Goal: Transaction & Acquisition: Purchase product/service

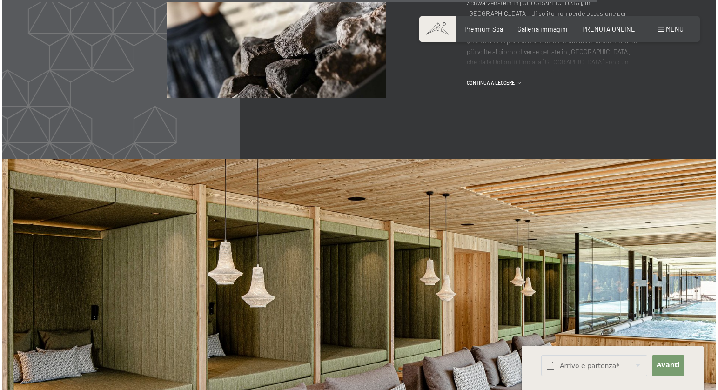
scroll to position [4347, 0]
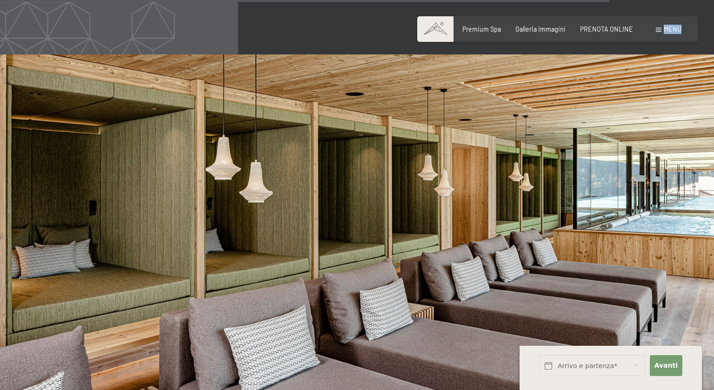
click at [660, 32] on div "Menu" at bounding box center [669, 29] width 26 height 9
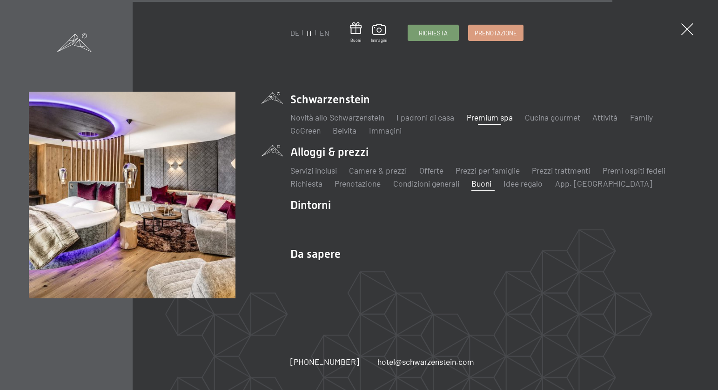
click at [491, 184] on link "Buoni" at bounding box center [481, 183] width 20 height 10
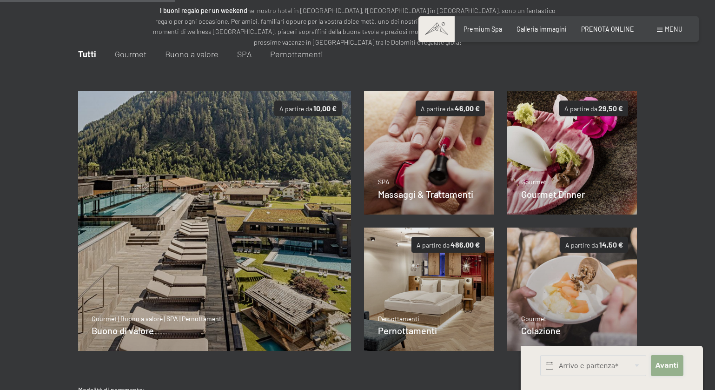
click at [669, 366] on span "Avanti" at bounding box center [667, 365] width 23 height 9
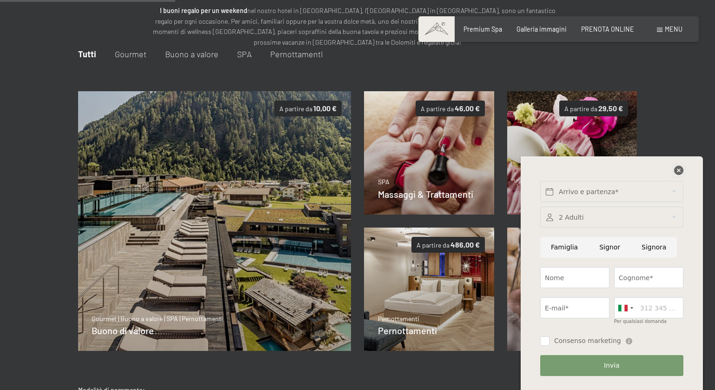
click at [678, 173] on icon at bounding box center [678, 170] width 9 height 9
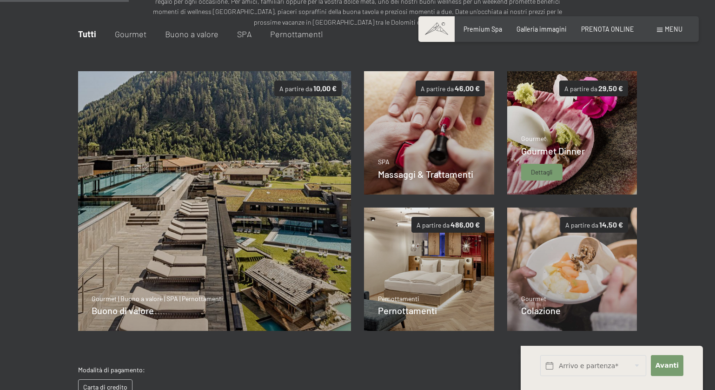
scroll to position [163, 0]
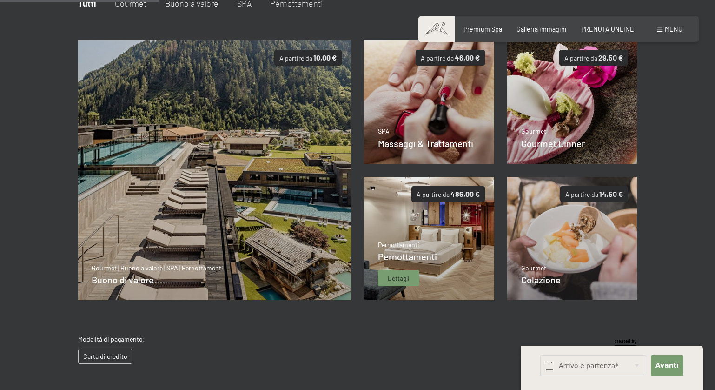
click at [446, 240] on img at bounding box center [429, 238] width 130 height 123
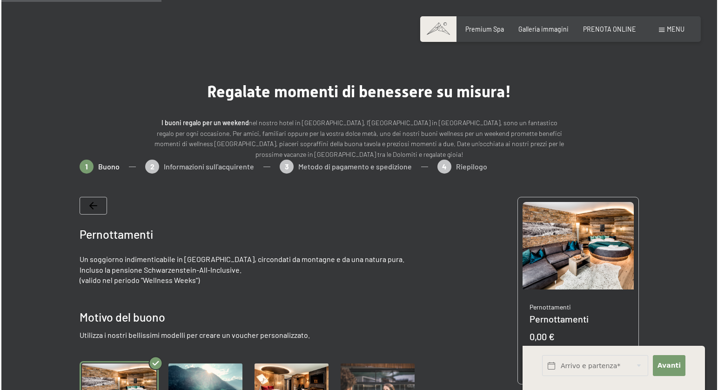
scroll to position [240, 0]
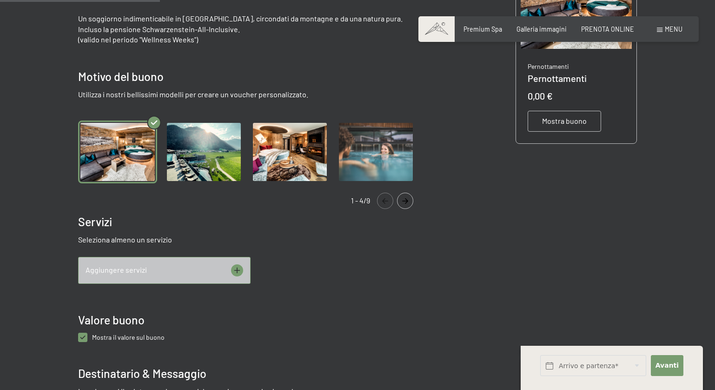
click at [198, 153] on img "Gallery" at bounding box center [204, 151] width 79 height 63
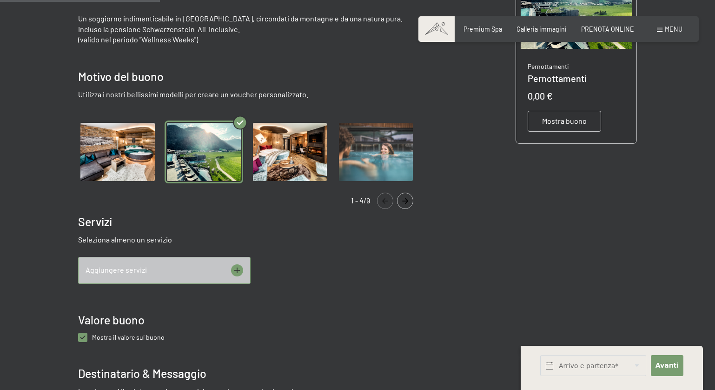
click at [239, 266] on icon at bounding box center [237, 270] width 12 height 12
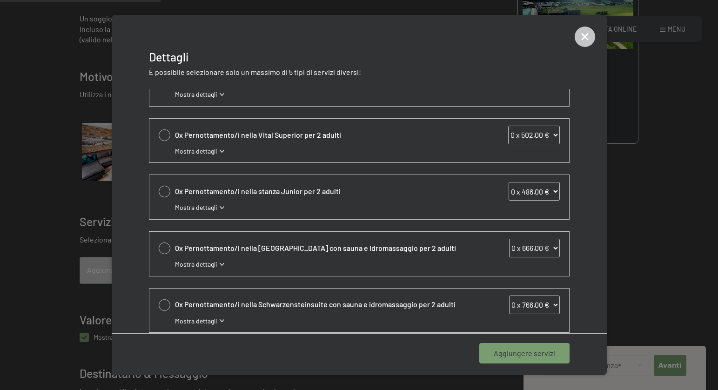
scroll to position [206, 0]
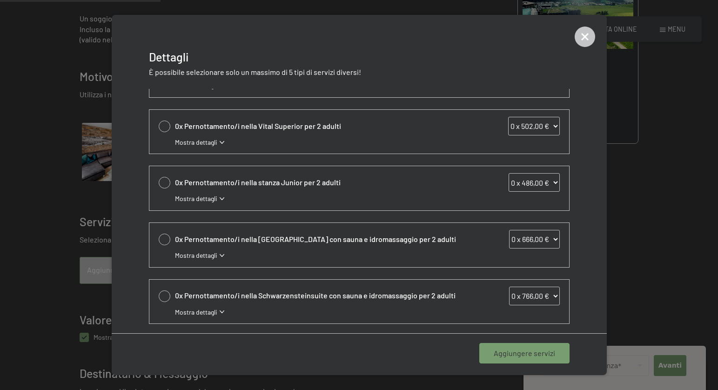
click at [199, 145] on div "0x Pernottamento/i nella Vital Superior per 2 adulti 0 x 502,00 € 1 x 502,00 € …" at bounding box center [359, 132] width 420 height 44
click at [199, 142] on span "Mostra dettagli" at bounding box center [196, 142] width 42 height 9
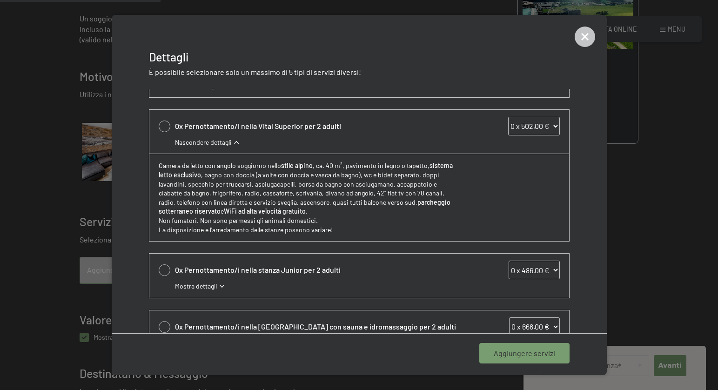
click at [200, 139] on span "Nascondere dettagli" at bounding box center [203, 142] width 57 height 9
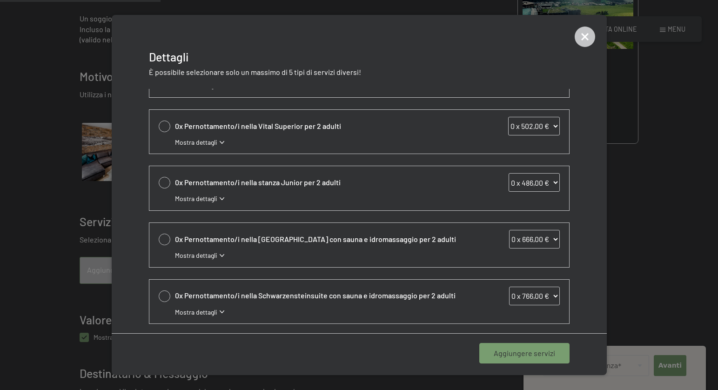
click at [200, 199] on span "Mostra dettagli" at bounding box center [196, 198] width 42 height 9
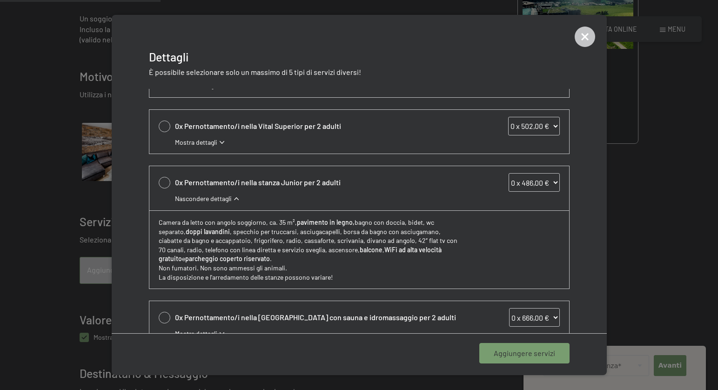
click at [200, 199] on span "Nascondere dettagli" at bounding box center [203, 198] width 57 height 9
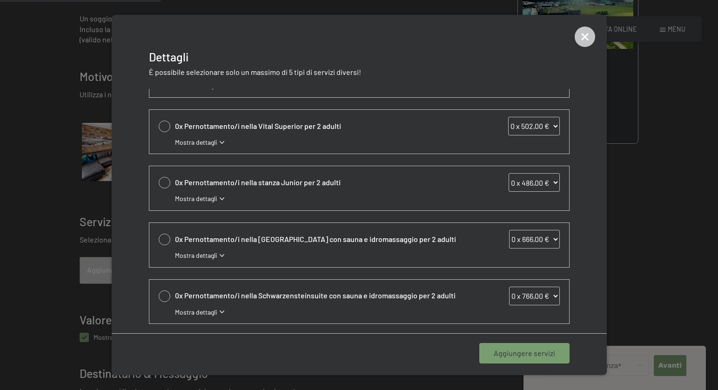
click at [203, 144] on span "Mostra dettagli" at bounding box center [196, 142] width 42 height 9
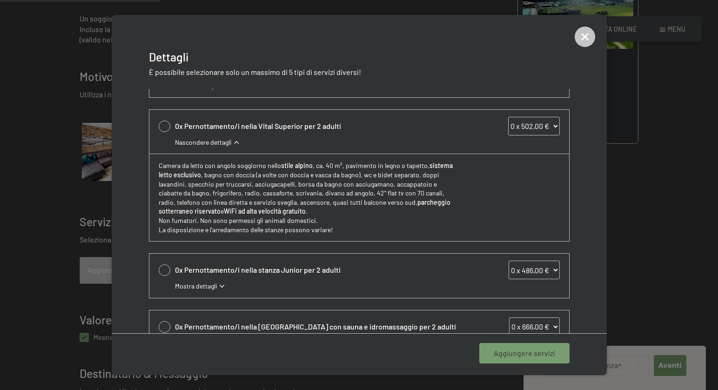
click at [203, 143] on span "Nascondere dettagli" at bounding box center [203, 142] width 57 height 9
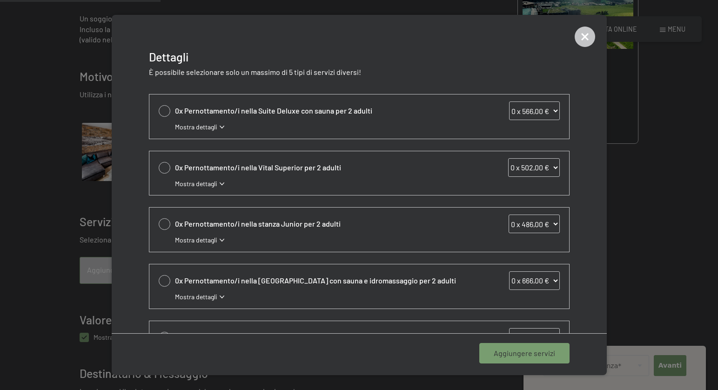
scroll to position [148, 0]
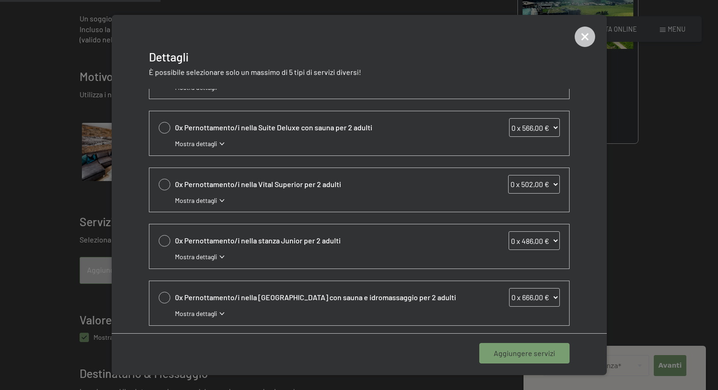
click at [198, 145] on span "Mostra dettagli" at bounding box center [196, 143] width 42 height 9
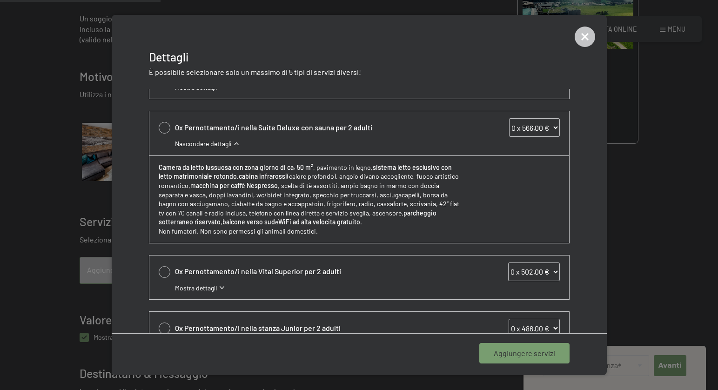
click at [198, 145] on span "Nascondere dettagli" at bounding box center [203, 143] width 57 height 9
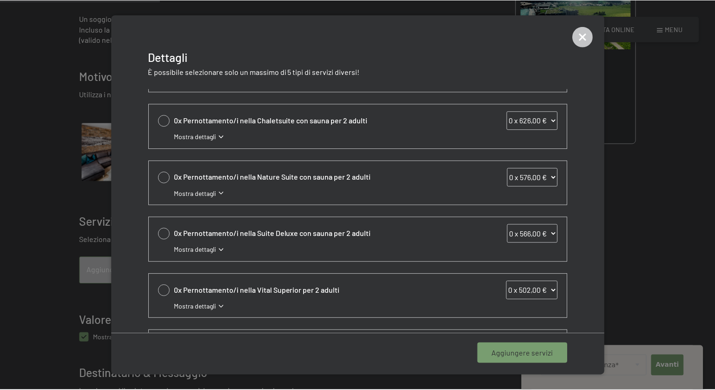
scroll to position [100, 0]
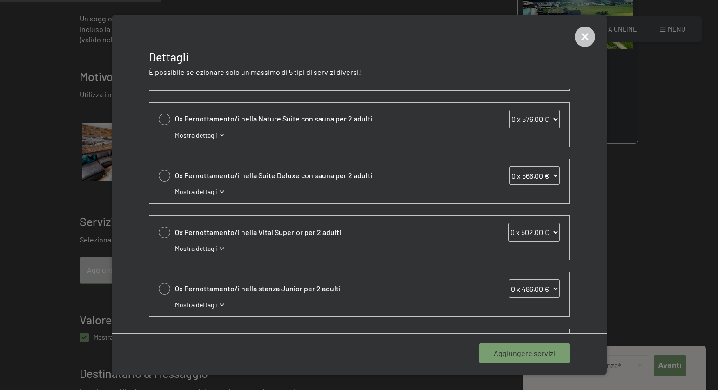
click at [190, 192] on span "Mostra dettagli" at bounding box center [196, 191] width 42 height 9
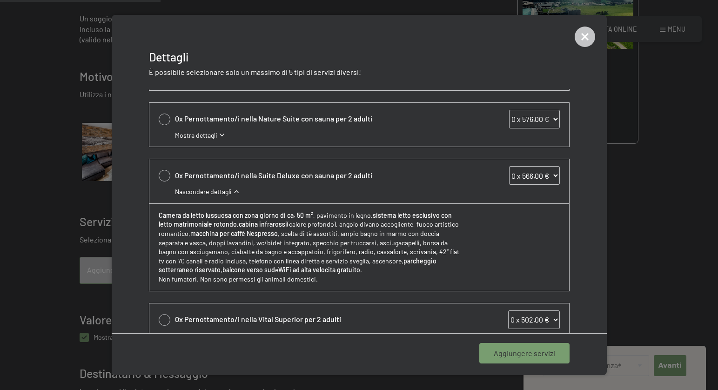
click at [192, 192] on span "Nascondere dettagli" at bounding box center [203, 191] width 57 height 9
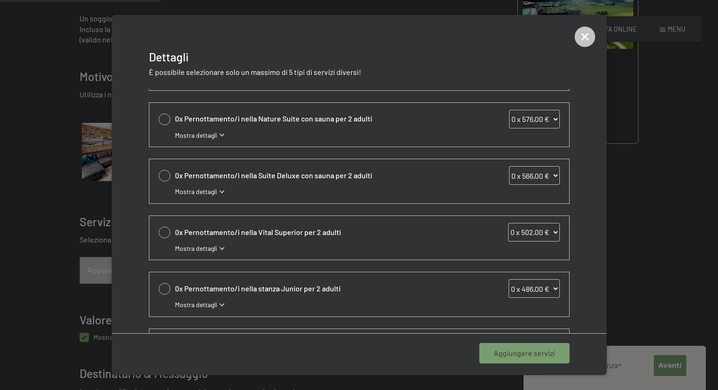
click at [164, 174] on div at bounding box center [165, 176] width 12 height 12
select select "2"
click at [529, 354] on span "Aggiungere 1 servizio" at bounding box center [520, 353] width 70 height 10
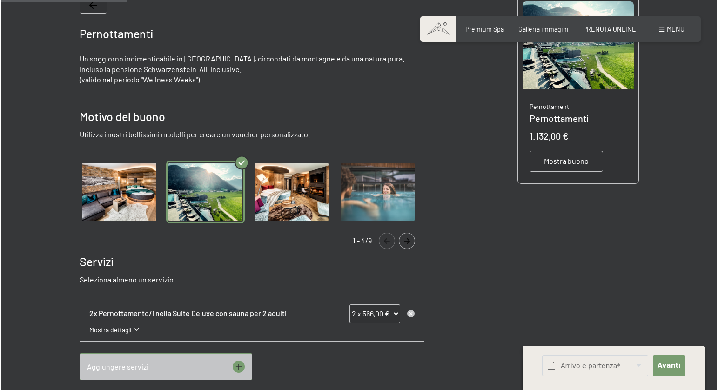
scroll to position [293, 0]
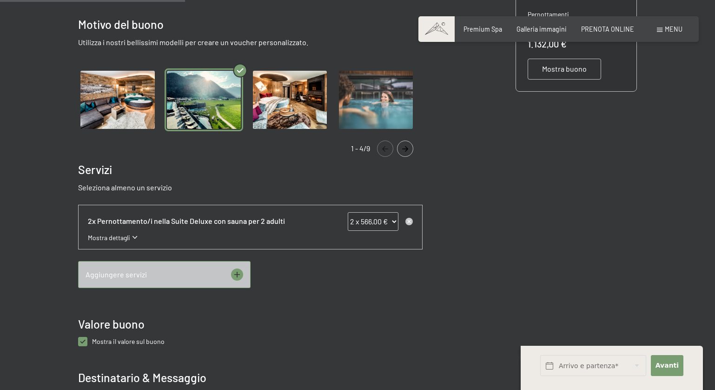
click at [238, 272] on icon at bounding box center [237, 274] width 12 height 12
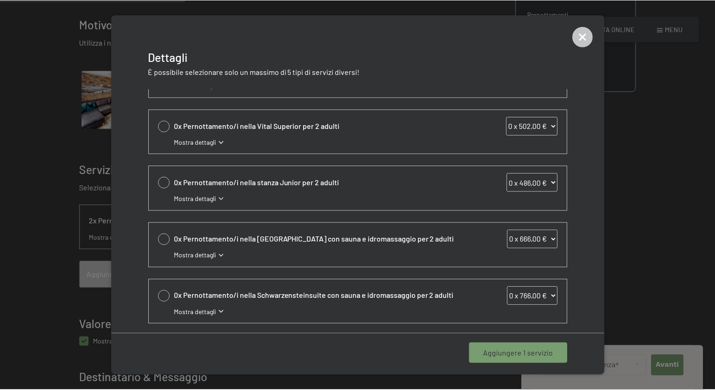
scroll to position [0, 0]
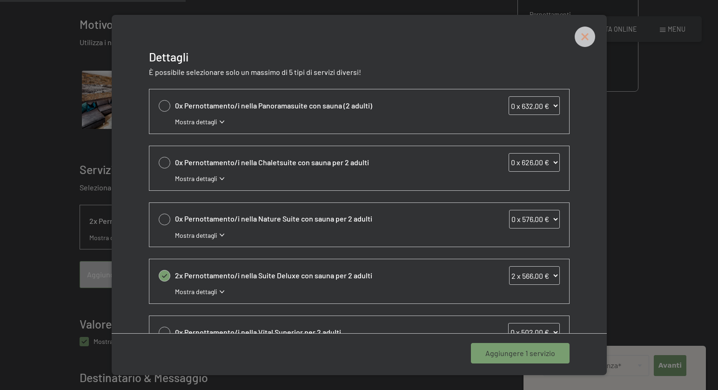
click at [584, 41] on icon at bounding box center [584, 37] width 20 height 20
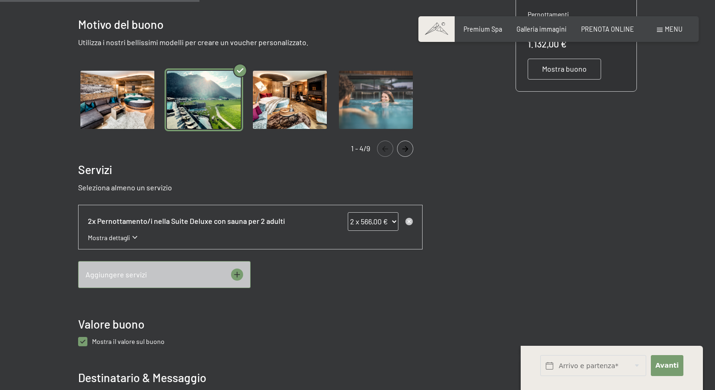
scroll to position [525, 0]
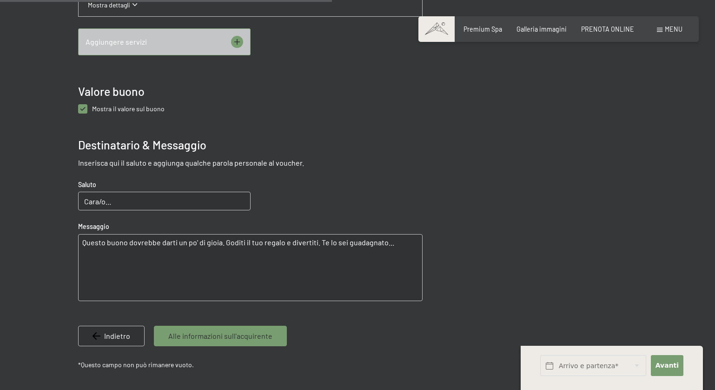
click at [83, 105] on buono "checkbox" at bounding box center [82, 108] width 9 height 9
checkbox buono "false"
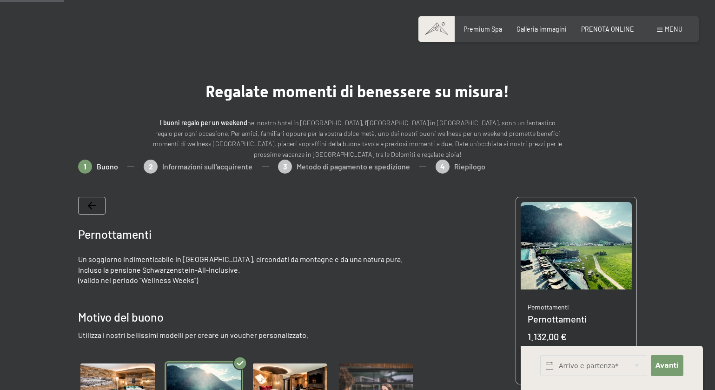
scroll to position [101, 0]
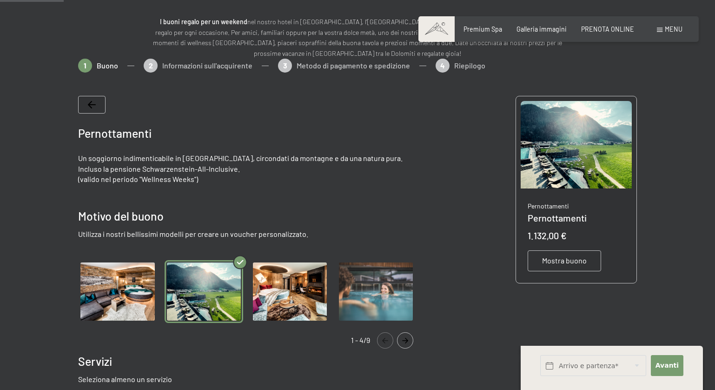
click at [406, 338] on icon "Navigate to next slide" at bounding box center [405, 341] width 6 height 6
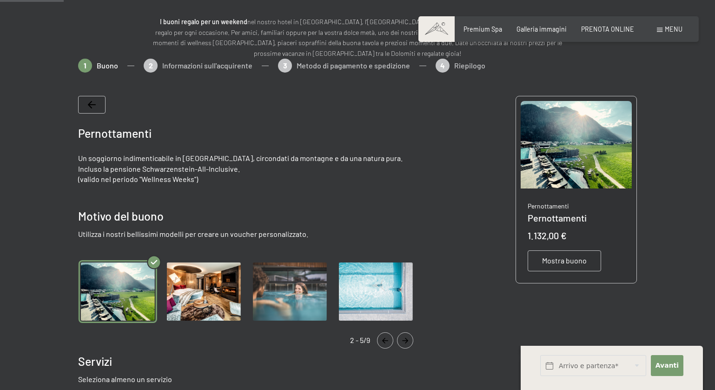
click at [406, 338] on icon "Navigate to next slide" at bounding box center [405, 341] width 6 height 6
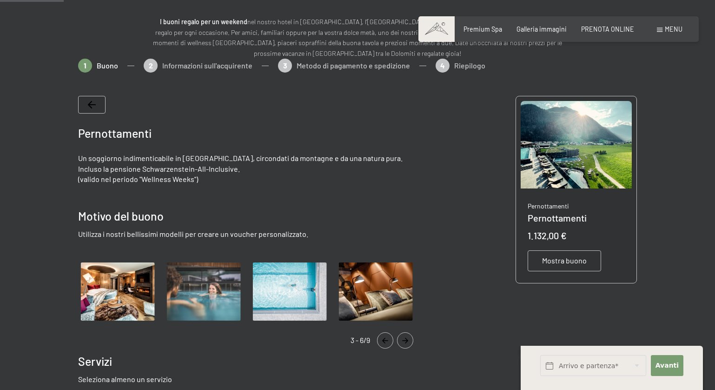
click at [406, 338] on icon "Navigate to next slide" at bounding box center [405, 341] width 15 height 6
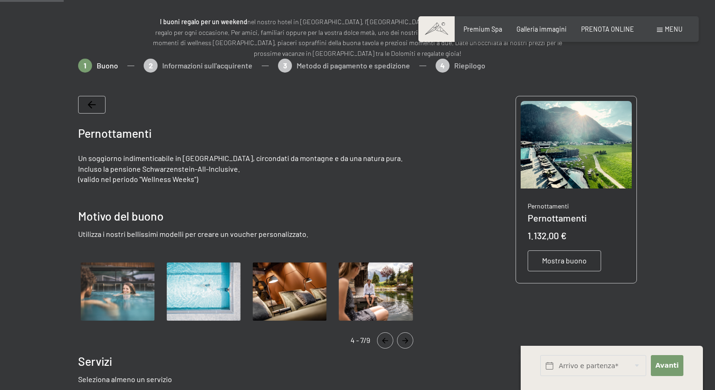
click at [406, 338] on icon "Navigate to next slide" at bounding box center [405, 341] width 15 height 6
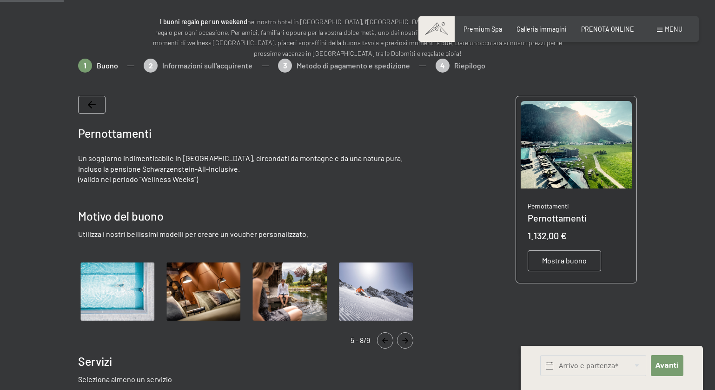
click at [407, 335] on button "Navigate to next slide" at bounding box center [405, 340] width 16 height 16
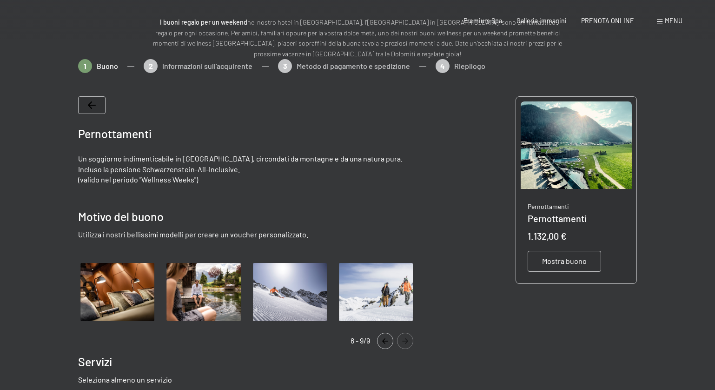
scroll to position [0, 0]
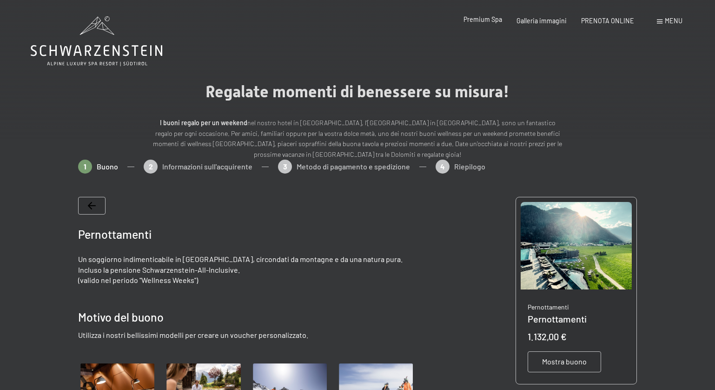
click at [484, 18] on span "Premium Spa" at bounding box center [483, 19] width 39 height 8
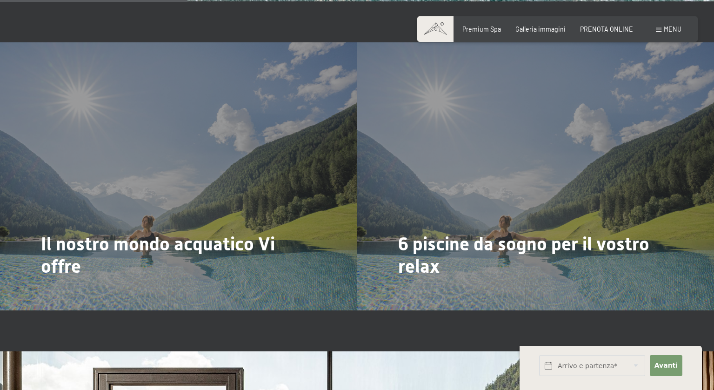
scroll to position [1351, 0]
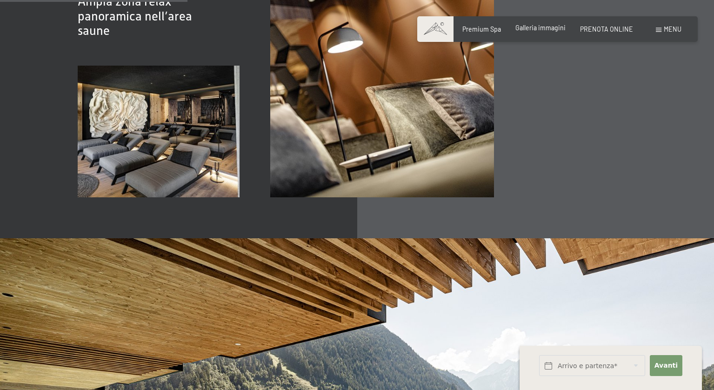
click at [527, 29] on span "Galleria immagini" at bounding box center [540, 28] width 50 height 8
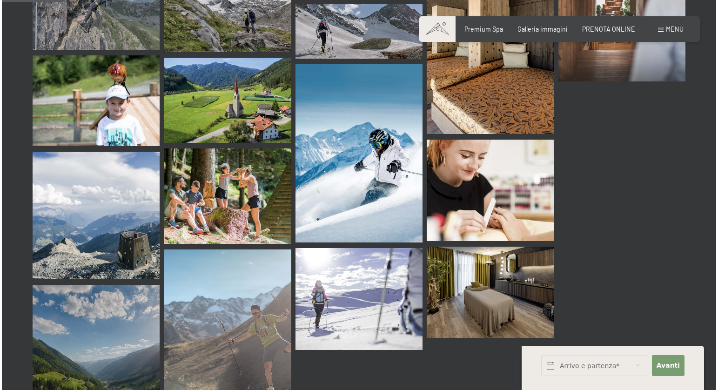
scroll to position [1159, 0]
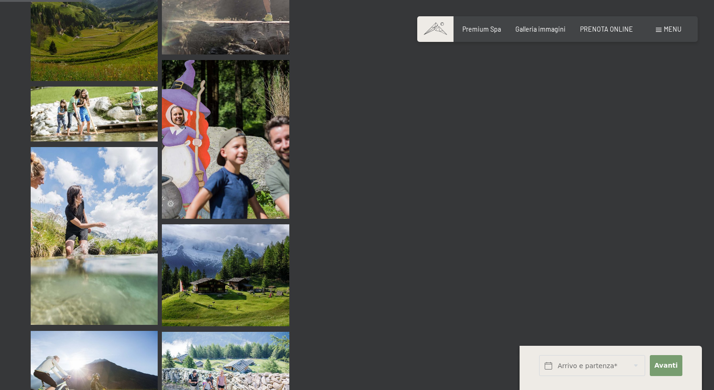
click at [671, 27] on span "Menu" at bounding box center [673, 29] width 18 height 8
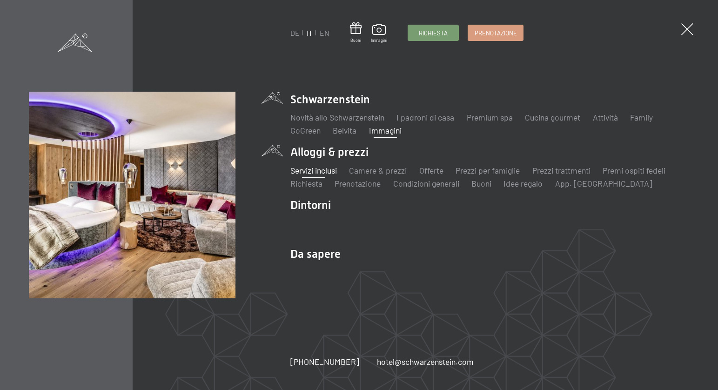
click at [313, 171] on link "Servizi inclusi" at bounding box center [313, 170] width 47 height 10
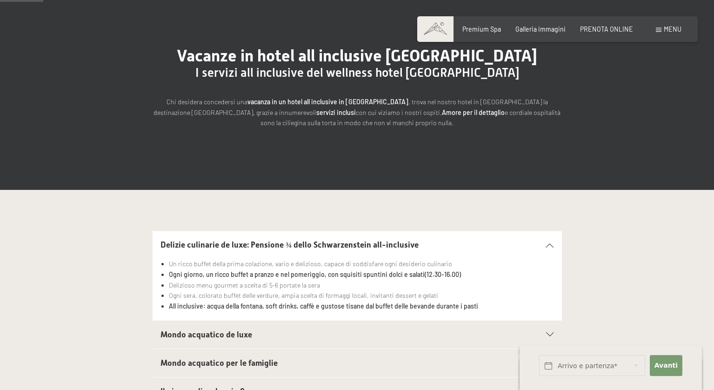
scroll to position [201, 0]
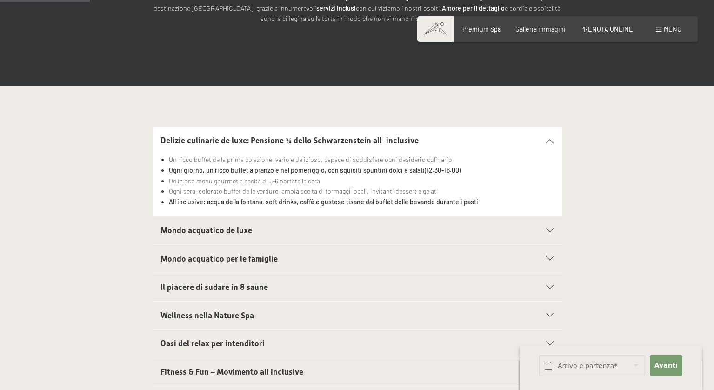
click at [548, 230] on icon at bounding box center [549, 230] width 7 height 4
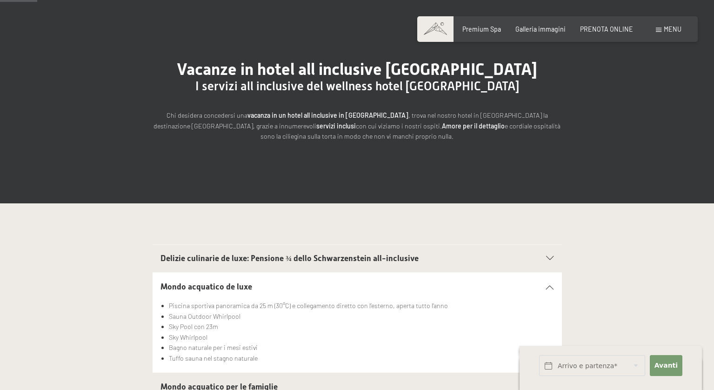
scroll to position [198, 0]
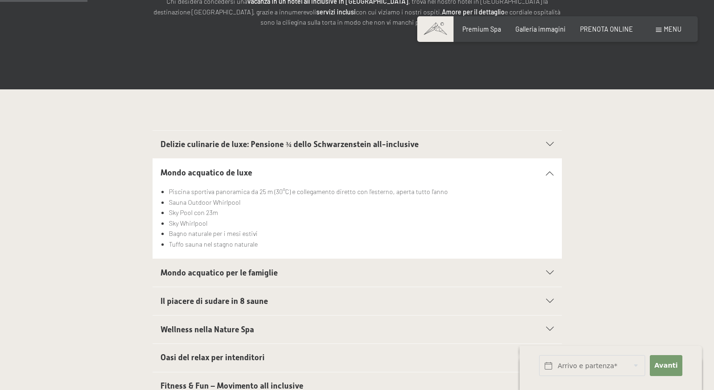
click at [550, 271] on icon at bounding box center [549, 273] width 7 height 4
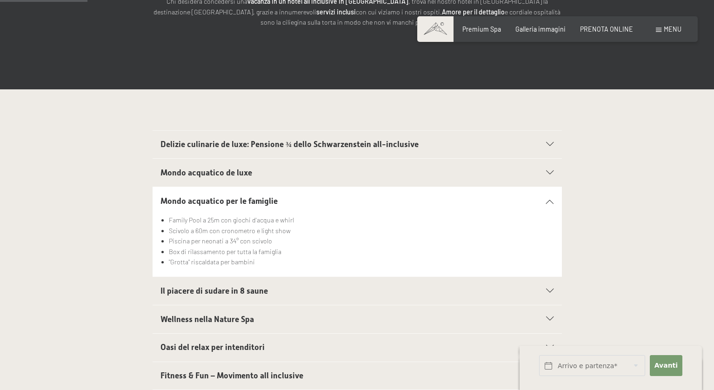
click at [548, 171] on icon at bounding box center [549, 173] width 7 height 4
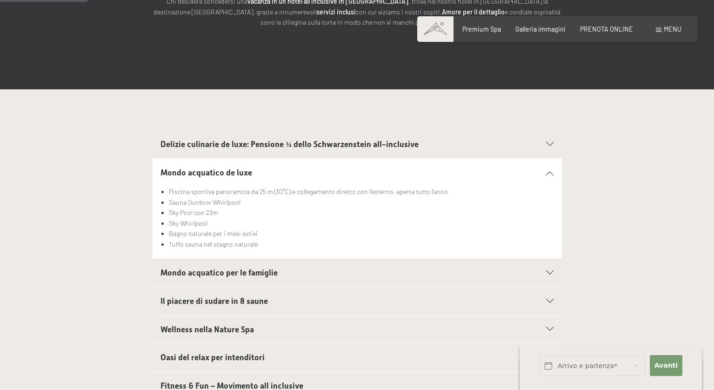
click at [548, 171] on icon at bounding box center [549, 173] width 7 height 4
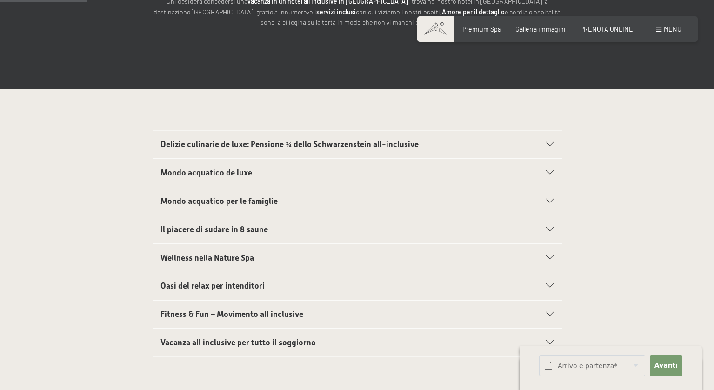
click at [551, 200] on icon at bounding box center [549, 201] width 7 height 4
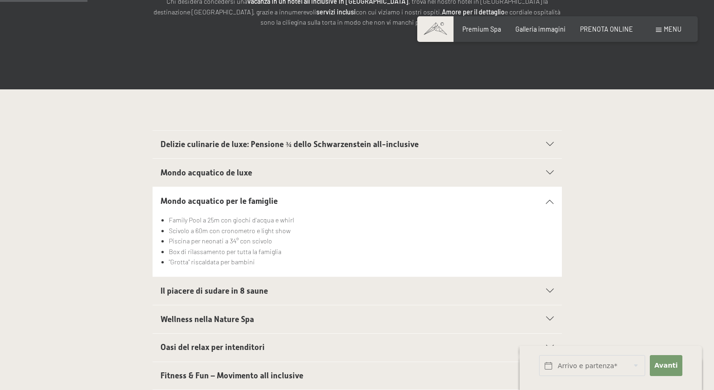
click at [546, 287] on div "Il piacere di sudare in 8 saune" at bounding box center [356, 291] width 393 height 28
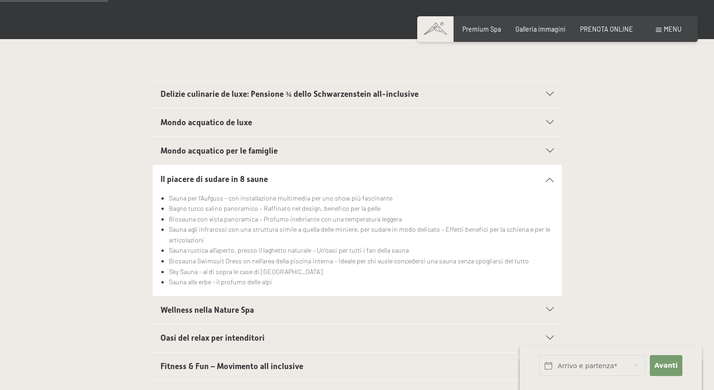
scroll to position [298, 0]
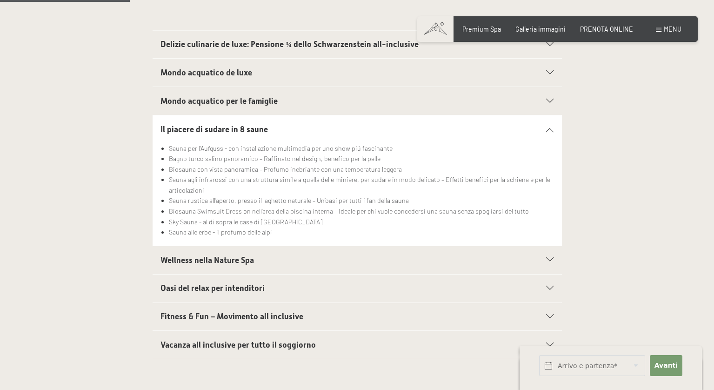
click at [549, 261] on icon at bounding box center [549, 260] width 7 height 4
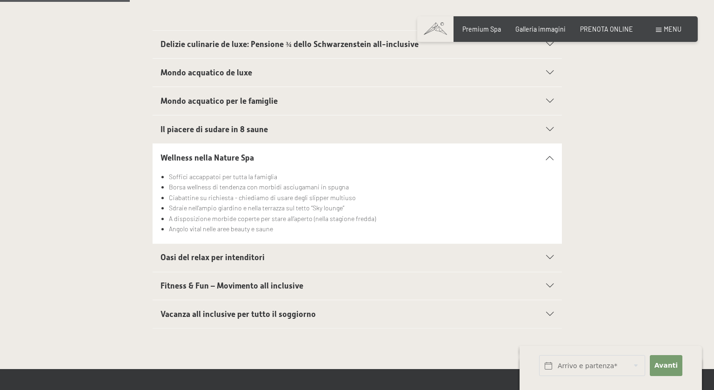
click at [548, 260] on div "Oasi del relax per intenditori" at bounding box center [356, 258] width 393 height 28
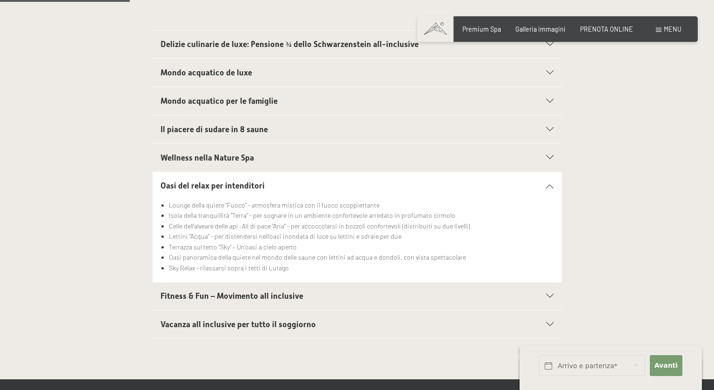
click at [546, 294] on icon at bounding box center [549, 296] width 7 height 4
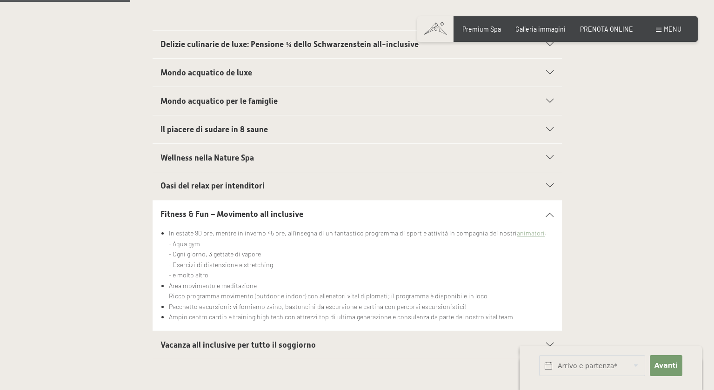
scroll to position [305, 0]
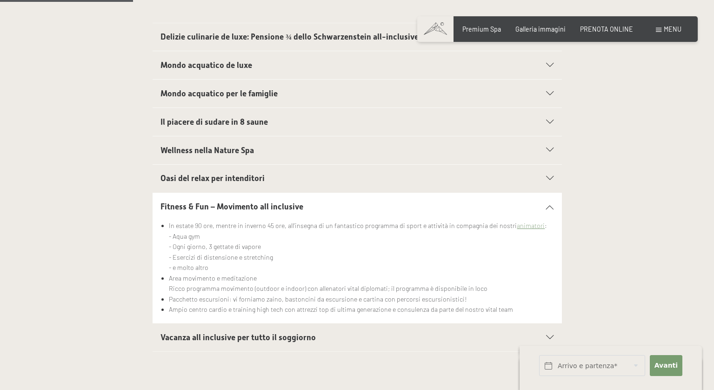
click at [550, 337] on icon at bounding box center [549, 337] width 7 height 4
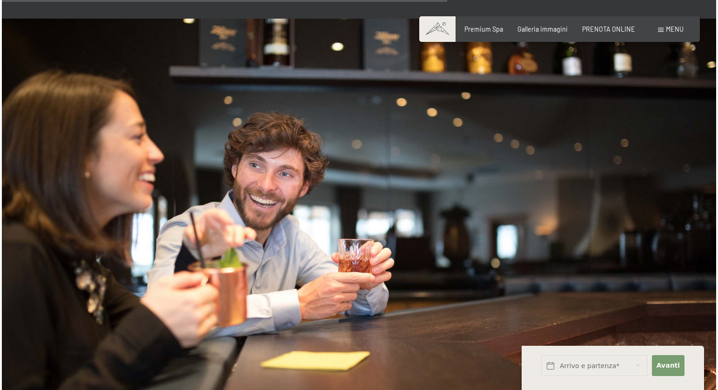
scroll to position [615, 0]
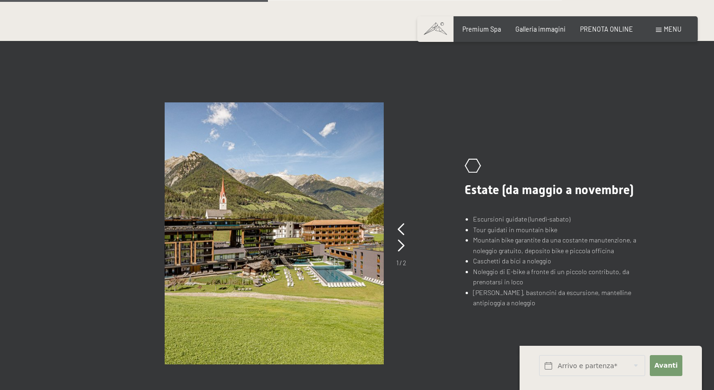
click at [666, 33] on span "Menu" at bounding box center [673, 29] width 18 height 8
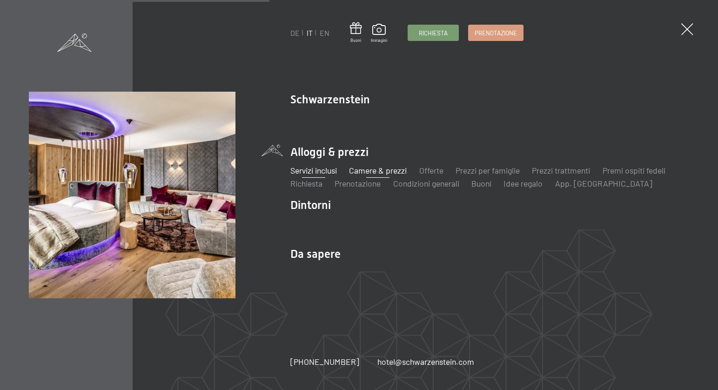
click at [382, 170] on link "Camere & prezzi" at bounding box center [378, 170] width 58 height 10
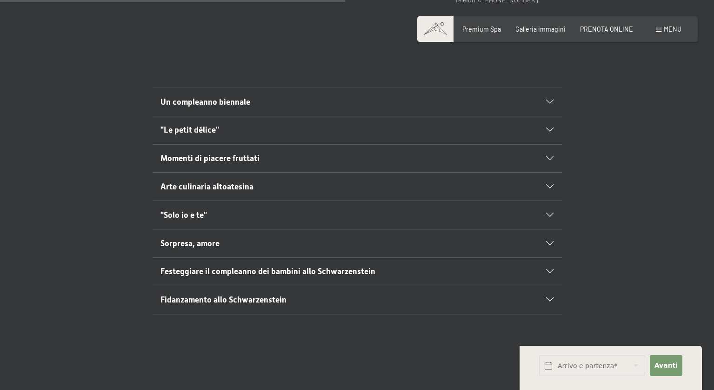
scroll to position [574, 0]
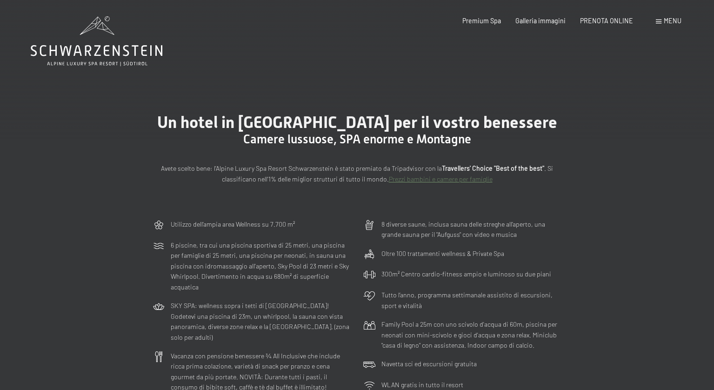
click at [664, 21] on span "Menu" at bounding box center [673, 21] width 18 height 8
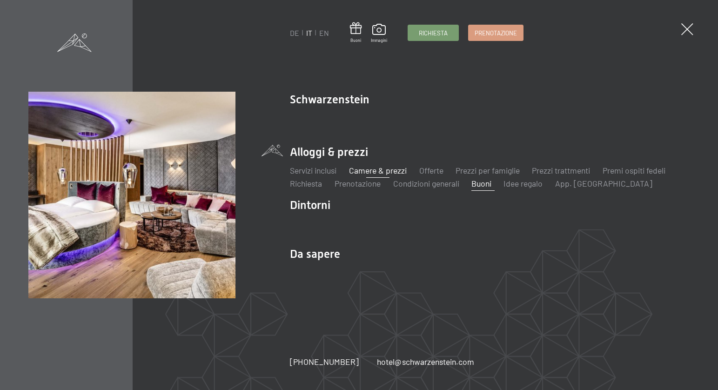
click at [491, 181] on link "Buoni" at bounding box center [481, 183] width 20 height 10
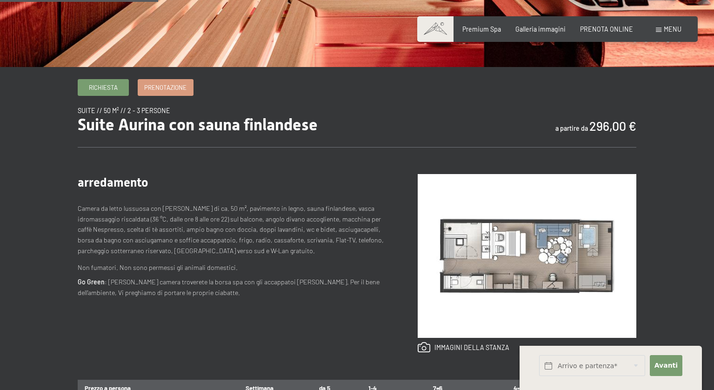
scroll to position [326, 0]
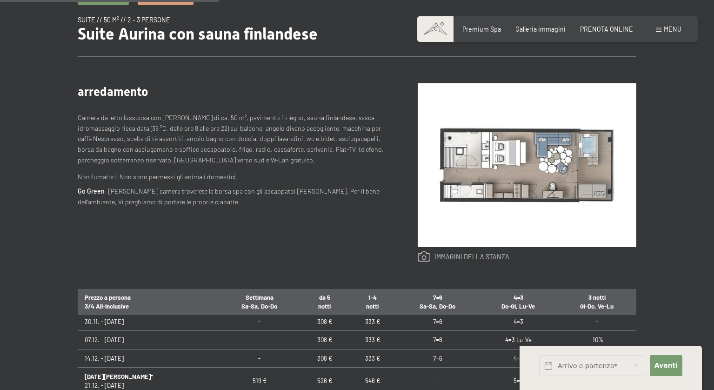
click at [426, 254] on link at bounding box center [464, 256] width 92 height 11
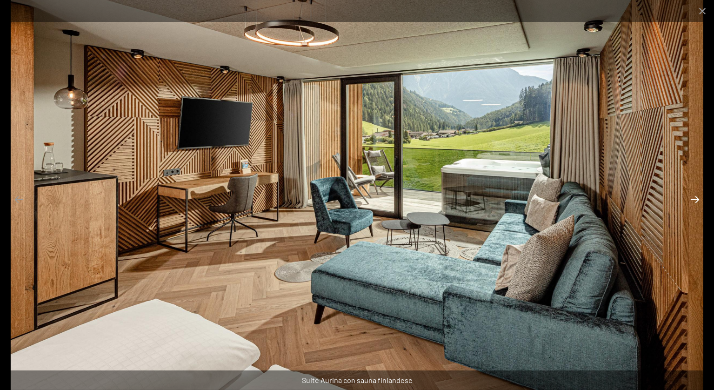
click at [696, 200] on button "Next slide" at bounding box center [695, 199] width 20 height 18
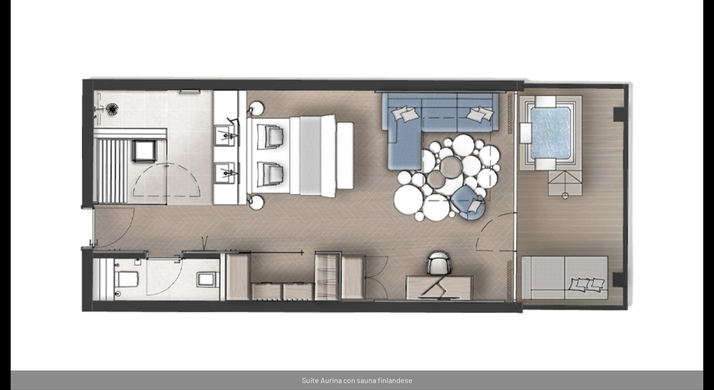
click at [696, 200] on button "Next slide" at bounding box center [700, 199] width 20 height 18
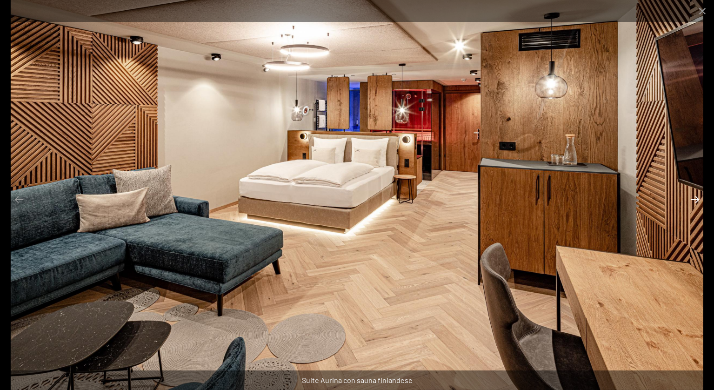
click at [695, 199] on button "Next slide" at bounding box center [695, 199] width 20 height 18
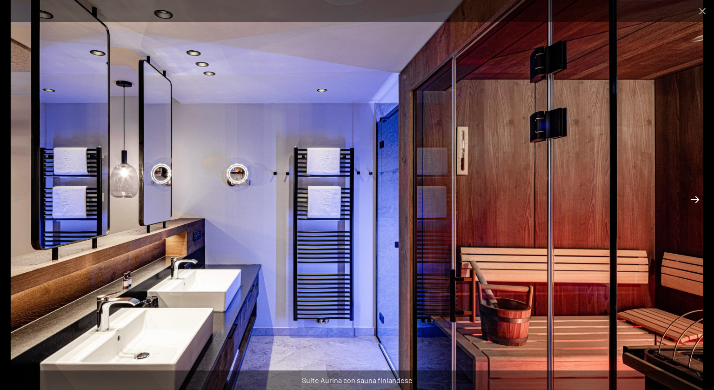
click at [695, 199] on button "Next slide" at bounding box center [695, 199] width 20 height 18
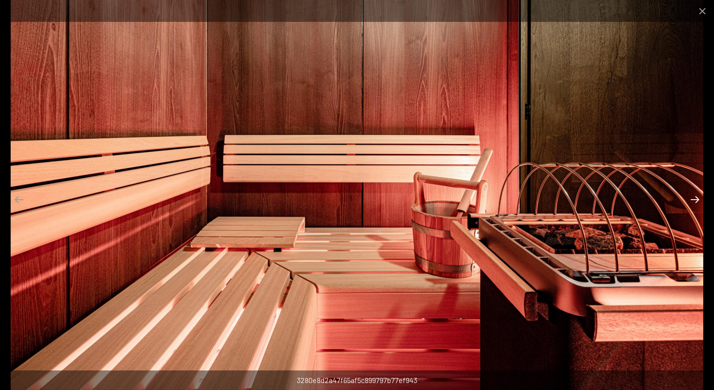
click at [695, 198] on button "Next slide" at bounding box center [695, 199] width 20 height 18
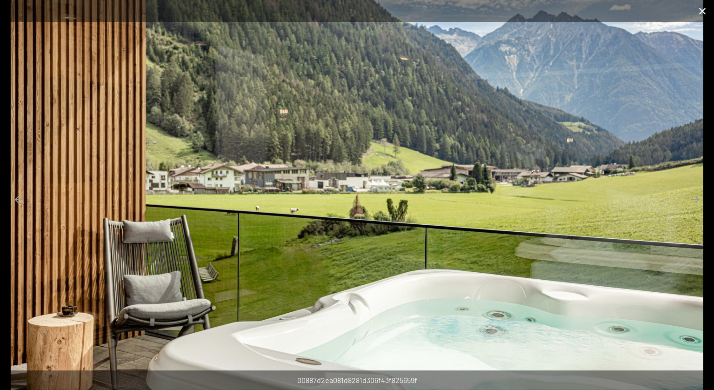
click at [697, 15] on button "Close gallery" at bounding box center [702, 11] width 23 height 22
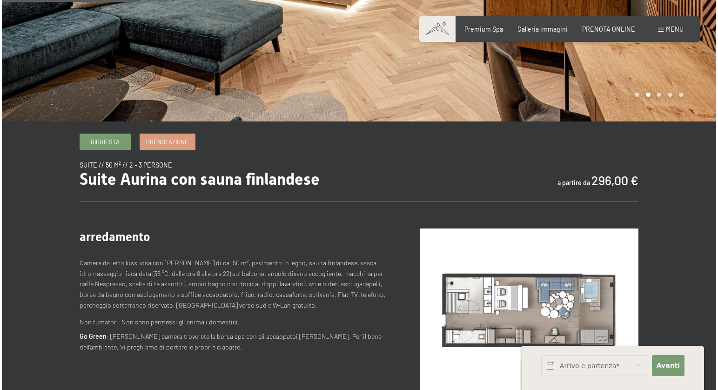
scroll to position [0, 0]
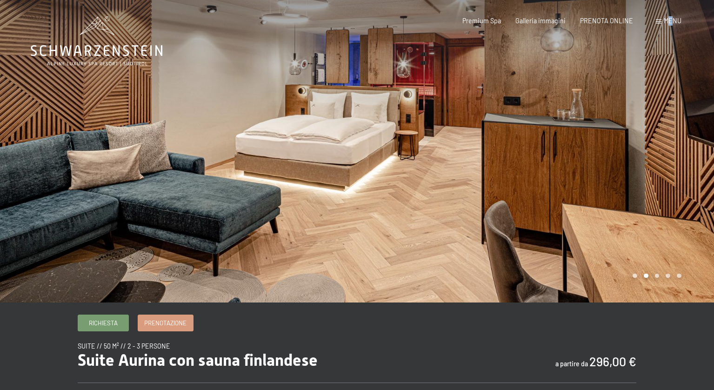
click at [670, 22] on span "Menu" at bounding box center [673, 21] width 18 height 8
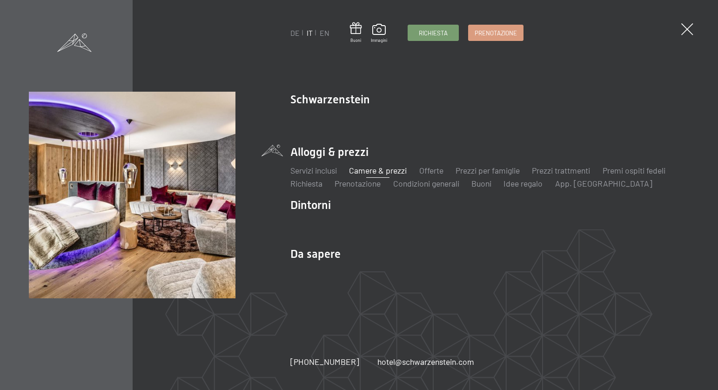
click at [387, 168] on link "Camere & prezzi" at bounding box center [378, 170] width 58 height 10
click at [386, 168] on link "Camere & prezzi" at bounding box center [378, 170] width 58 height 10
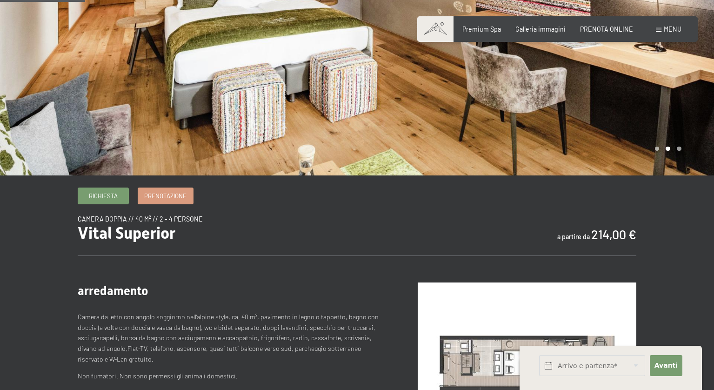
scroll to position [184, 0]
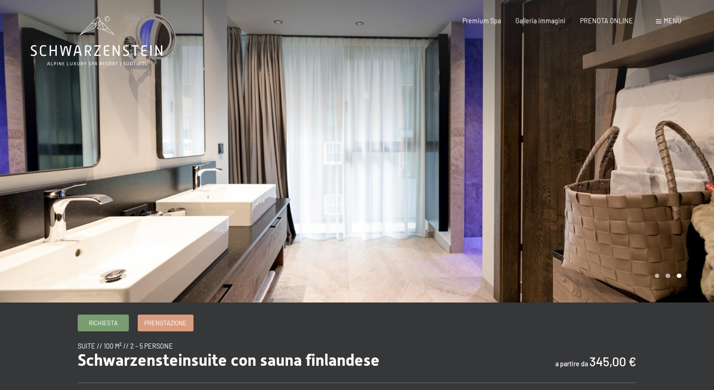
click at [704, 147] on div at bounding box center [535, 151] width 357 height 302
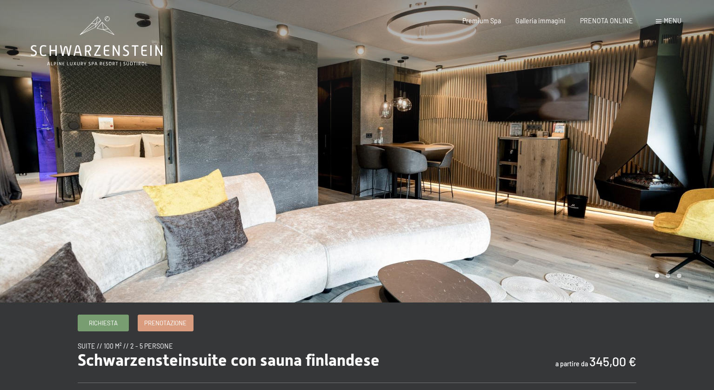
click at [688, 147] on div at bounding box center [535, 151] width 357 height 302
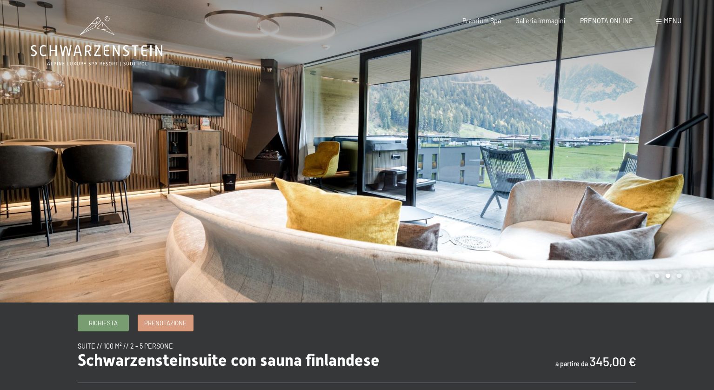
click at [686, 145] on div at bounding box center [535, 151] width 357 height 302
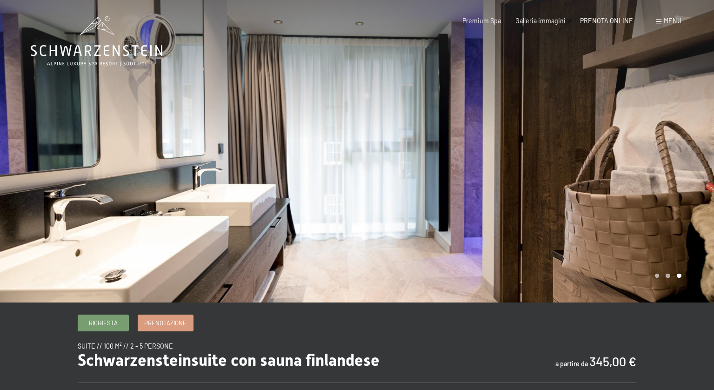
click at [686, 145] on div at bounding box center [535, 151] width 357 height 302
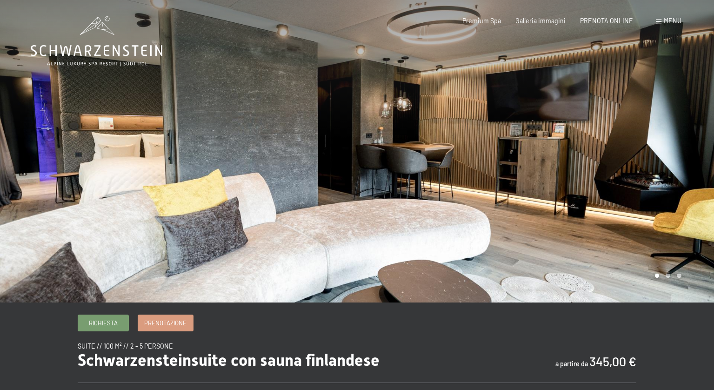
click at [686, 145] on div at bounding box center [535, 151] width 357 height 302
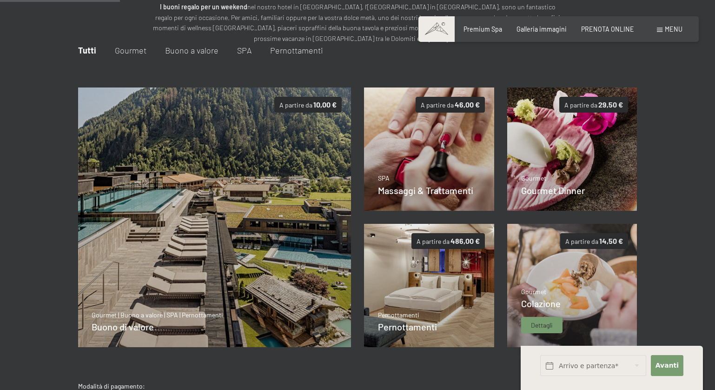
scroll to position [216, 0]
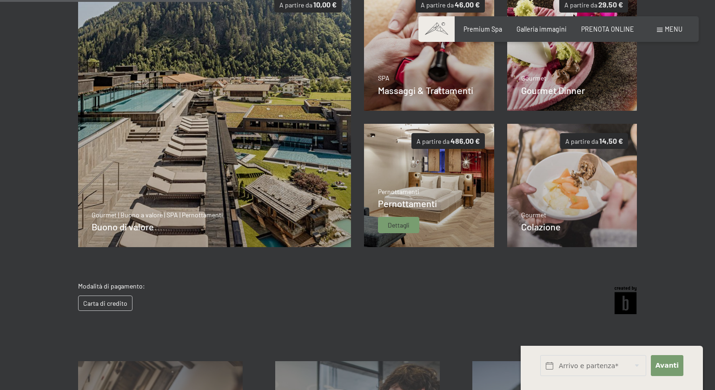
click at [432, 199] on span "Pernottamenti" at bounding box center [407, 203] width 59 height 11
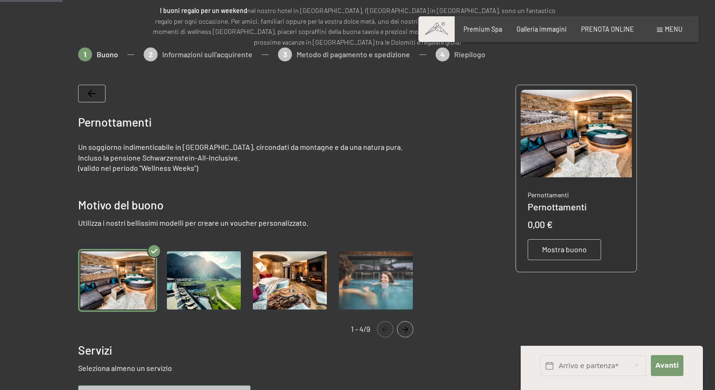
scroll to position [132, 0]
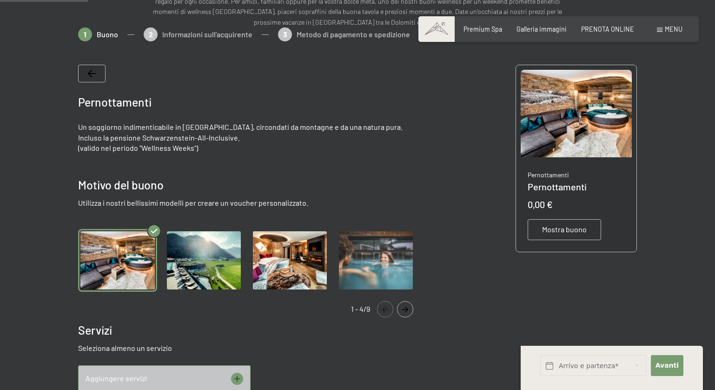
click at [205, 249] on img "Gallery" at bounding box center [204, 260] width 79 height 63
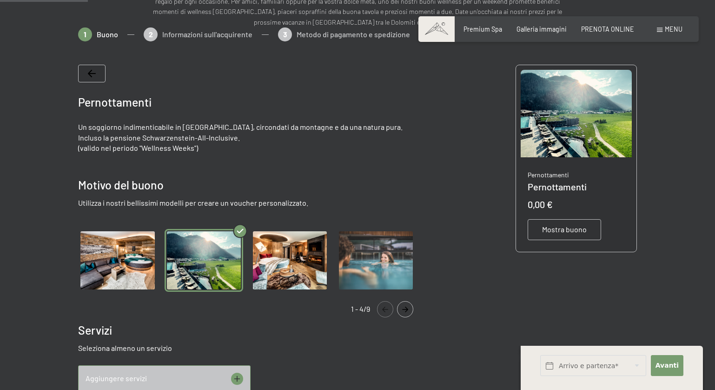
click at [294, 262] on img "Gallery" at bounding box center [290, 260] width 79 height 63
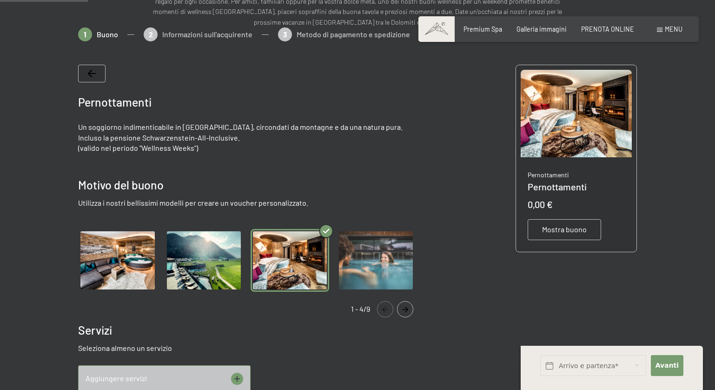
click at [369, 257] on img "Gallery" at bounding box center [376, 260] width 79 height 63
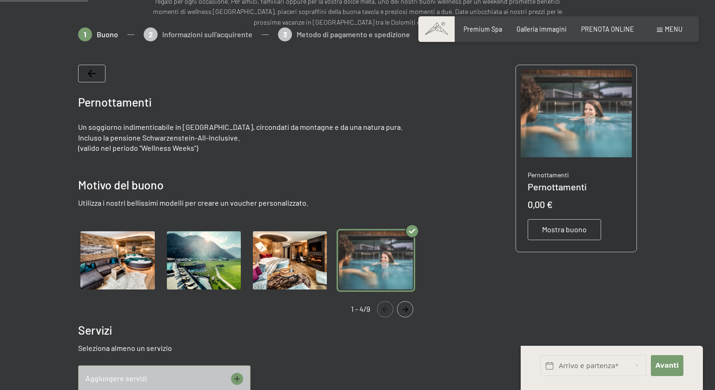
click at [402, 307] on icon "Navigate to next slide" at bounding box center [405, 310] width 15 height 6
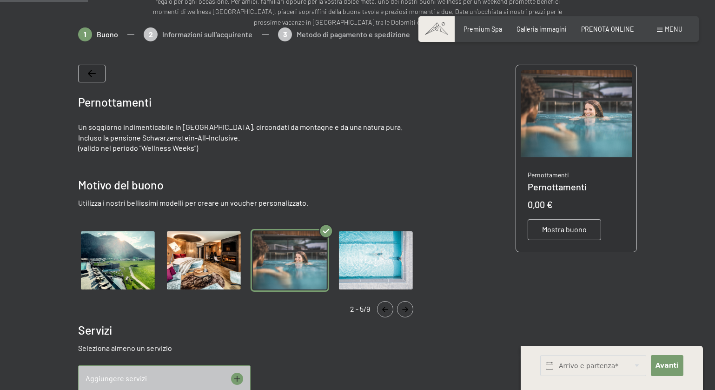
click at [402, 304] on button "Navigate to next slide" at bounding box center [405, 309] width 16 height 16
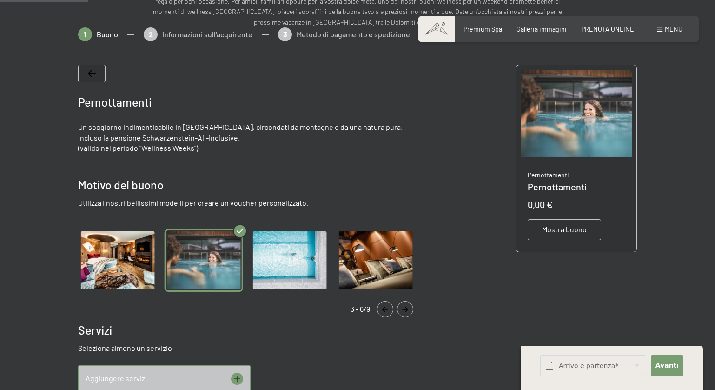
click at [402, 304] on button "Navigate to next slide" at bounding box center [405, 309] width 16 height 16
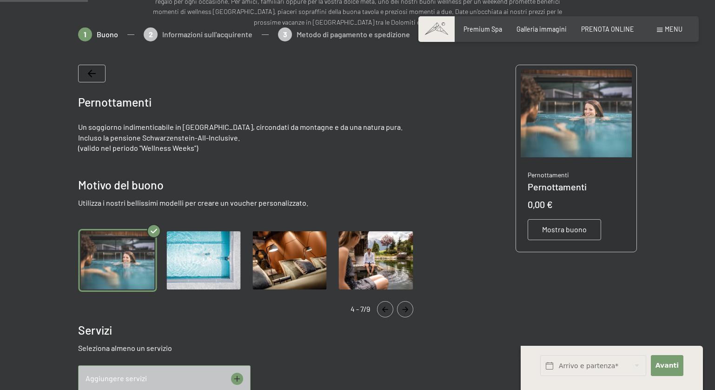
click at [380, 236] on img "Gallery" at bounding box center [376, 260] width 79 height 63
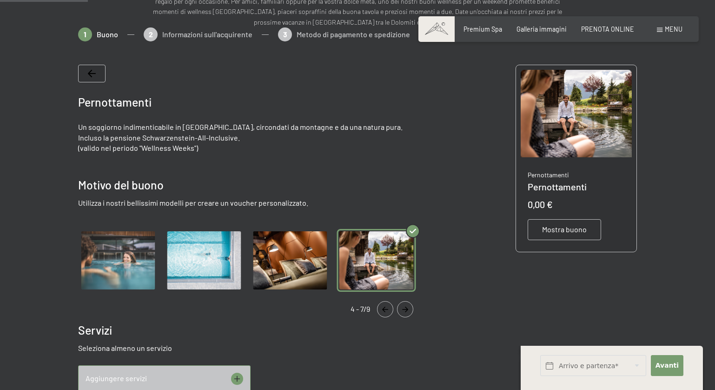
click at [386, 271] on img "Gallery" at bounding box center [376, 260] width 79 height 63
click at [403, 308] on icon "Navigate to next slide" at bounding box center [405, 310] width 15 height 6
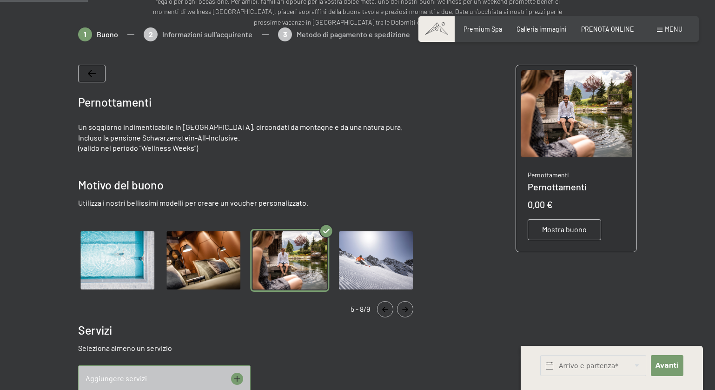
click at [403, 307] on icon "Navigate to next slide" at bounding box center [405, 310] width 15 height 6
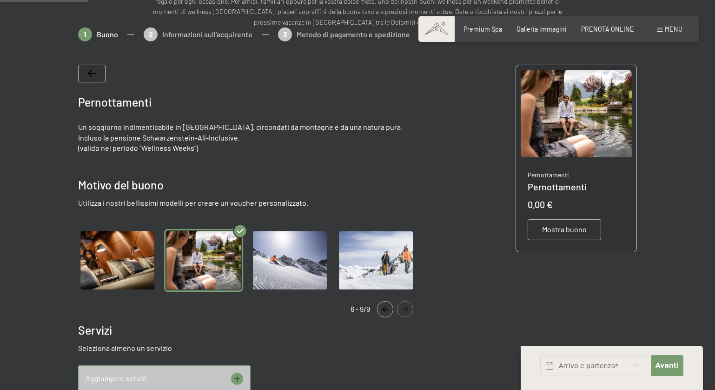
click at [403, 307] on icon "Navigate to next slide" at bounding box center [405, 310] width 15 height 6
click at [386, 304] on button "Navigate to previous slide" at bounding box center [385, 309] width 16 height 16
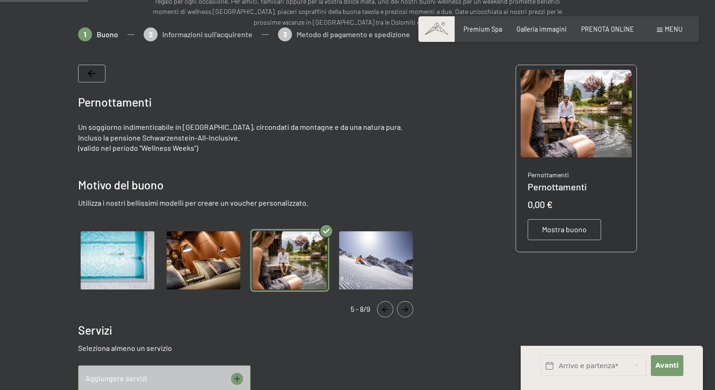
click at [386, 304] on button "Navigate to previous slide" at bounding box center [385, 309] width 16 height 16
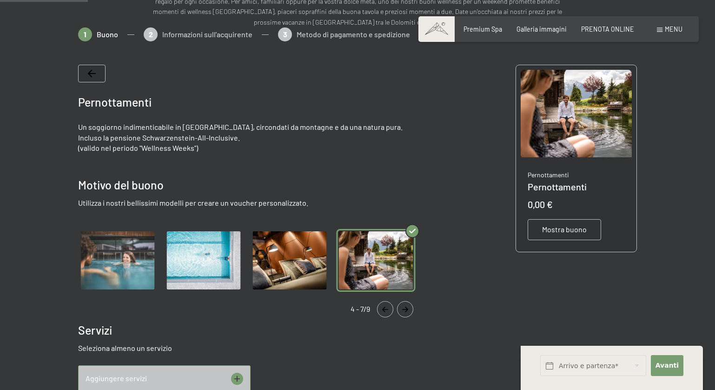
click at [386, 304] on button "Navigate to previous slide" at bounding box center [385, 309] width 16 height 16
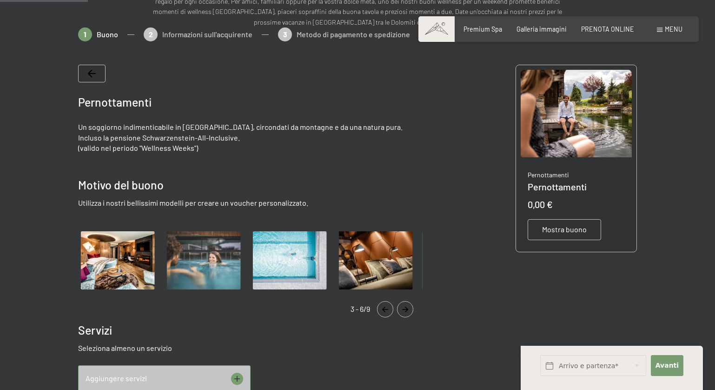
click at [386, 304] on button "Navigate to previous slide" at bounding box center [385, 309] width 16 height 16
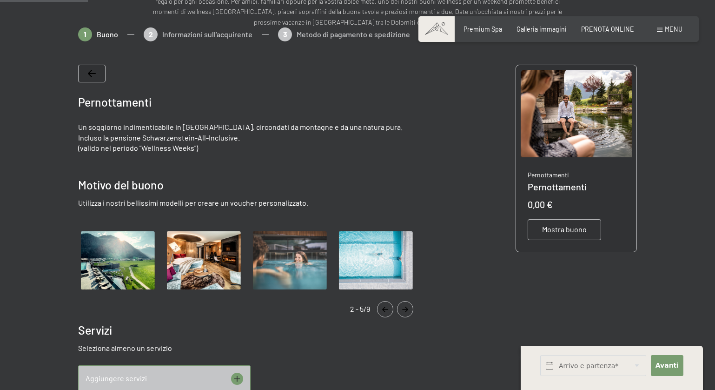
click at [386, 304] on button "Navigate to previous slide" at bounding box center [385, 309] width 16 height 16
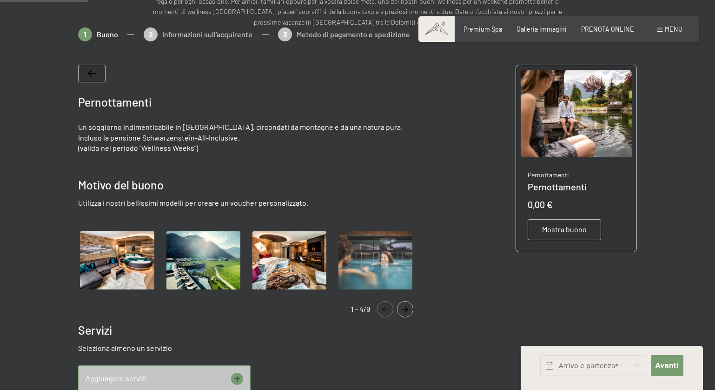
click at [235, 260] on img "Gallery" at bounding box center [203, 260] width 79 height 63
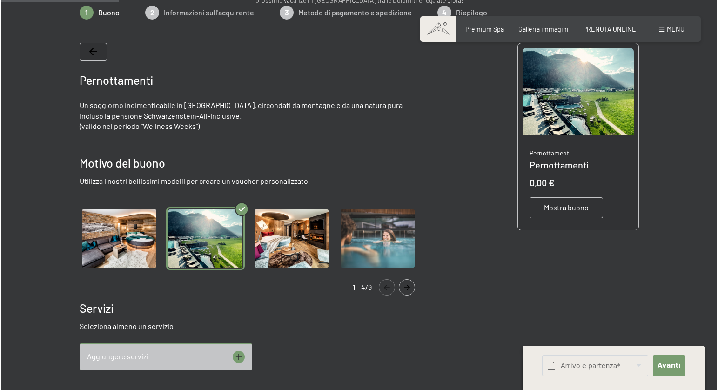
scroll to position [225, 0]
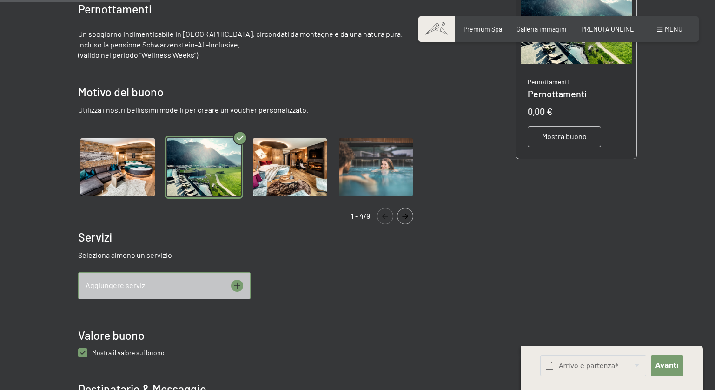
click at [240, 280] on icon at bounding box center [237, 286] width 12 height 12
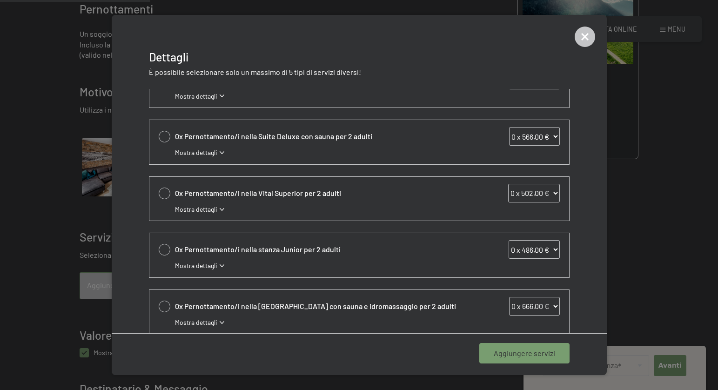
scroll to position [206, 0]
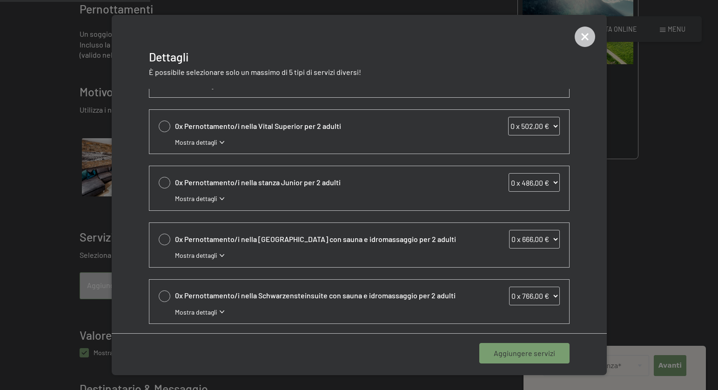
click at [167, 238] on div at bounding box center [165, 239] width 12 height 12
select select "2"
click at [522, 357] on span "Aggiungere 1 servizio" at bounding box center [520, 353] width 70 height 10
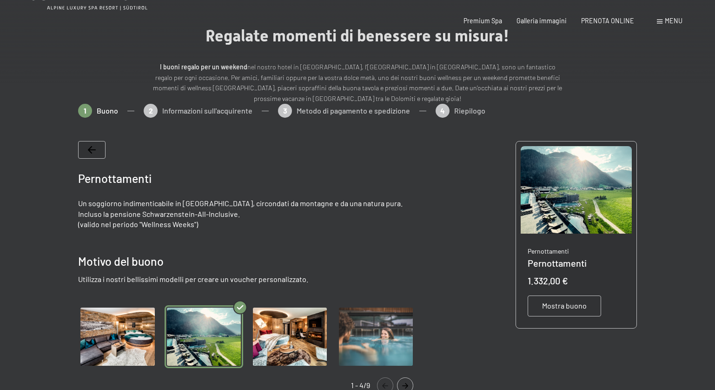
scroll to position [0, 0]
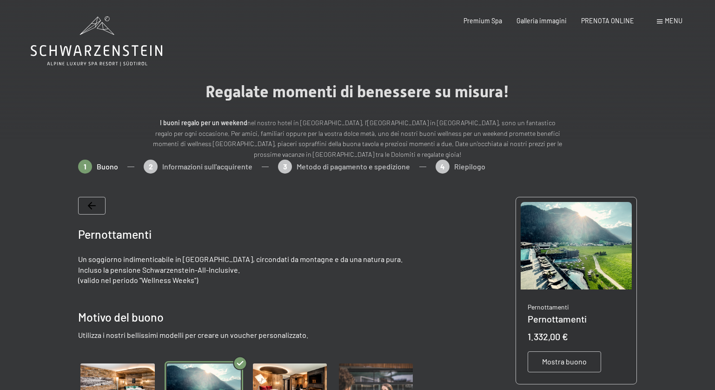
click at [90, 51] on icon at bounding box center [97, 50] width 132 height 11
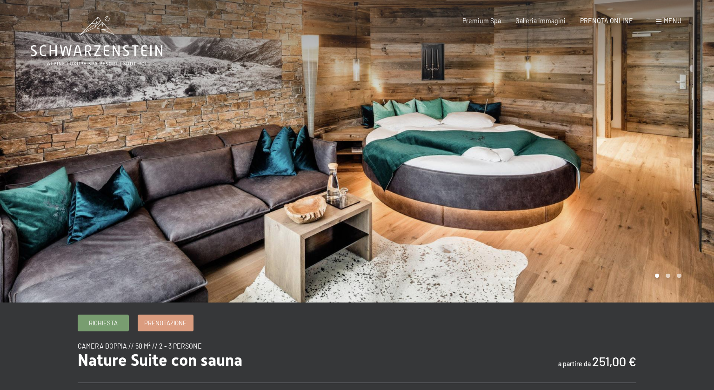
click at [680, 106] on div at bounding box center [535, 151] width 357 height 302
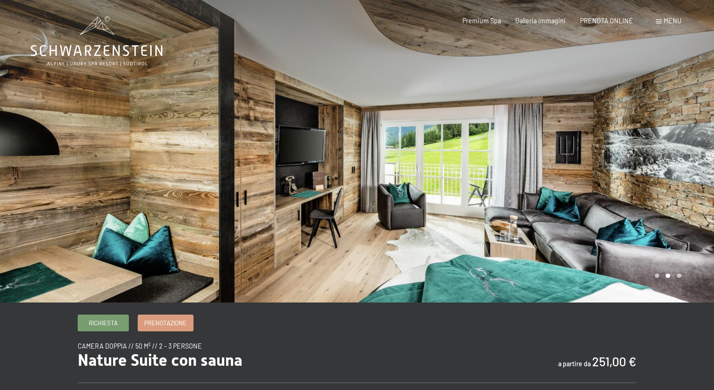
click at [680, 122] on div at bounding box center [535, 151] width 357 height 302
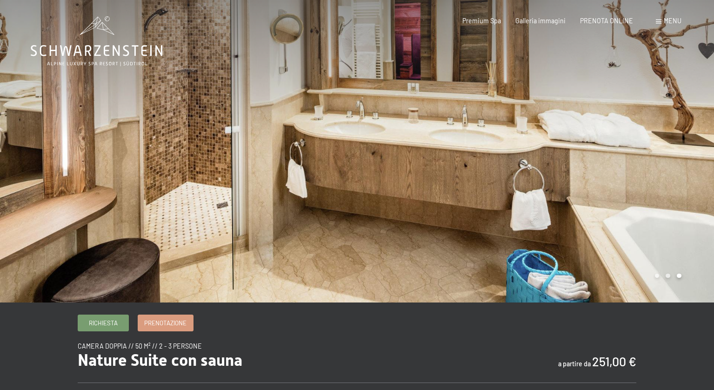
click at [680, 122] on div at bounding box center [535, 151] width 357 height 302
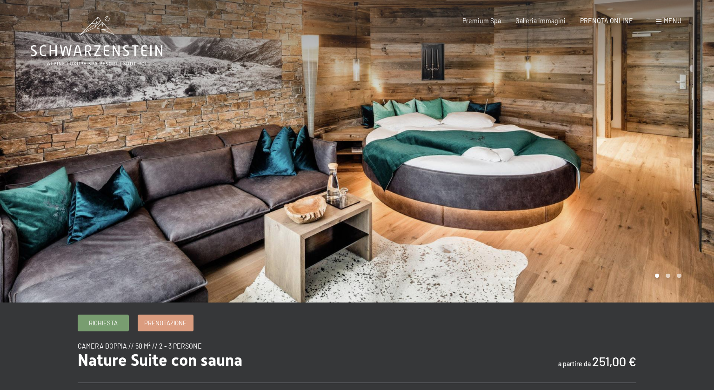
click at [680, 122] on div at bounding box center [535, 151] width 357 height 302
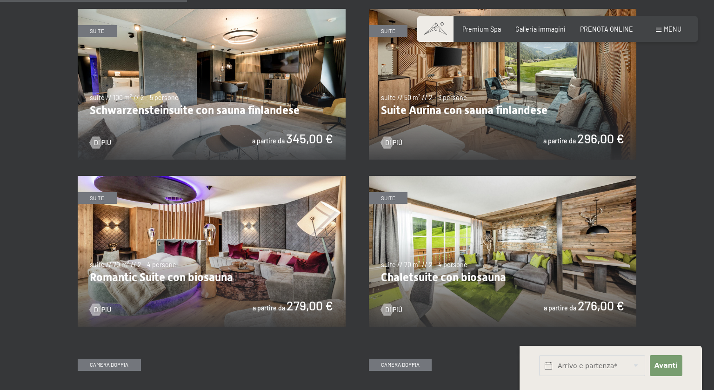
scroll to position [673, 0]
